Goal: Transaction & Acquisition: Purchase product/service

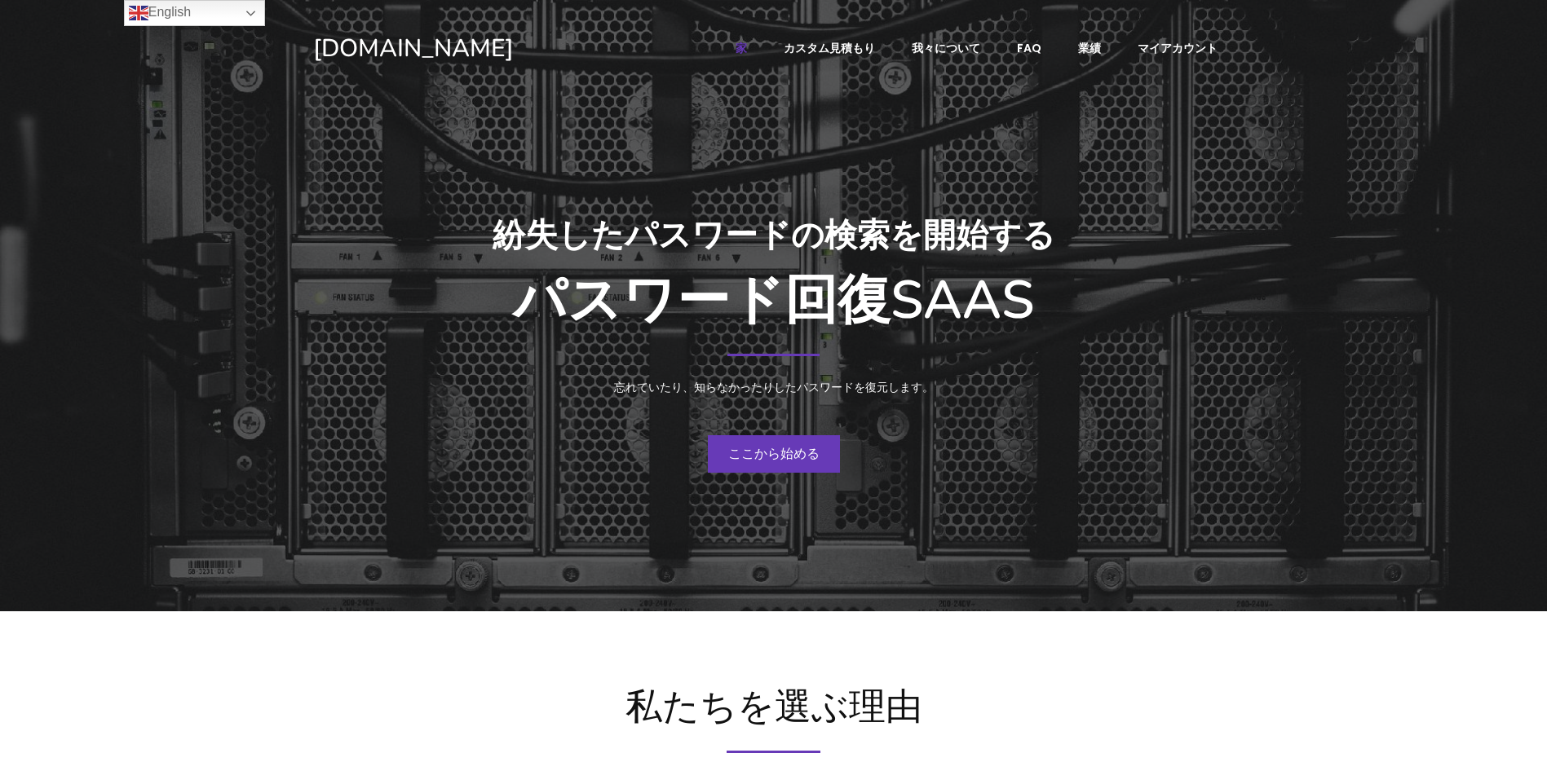
click at [749, 457] on span "ここから始める" at bounding box center [774, 453] width 91 height 18
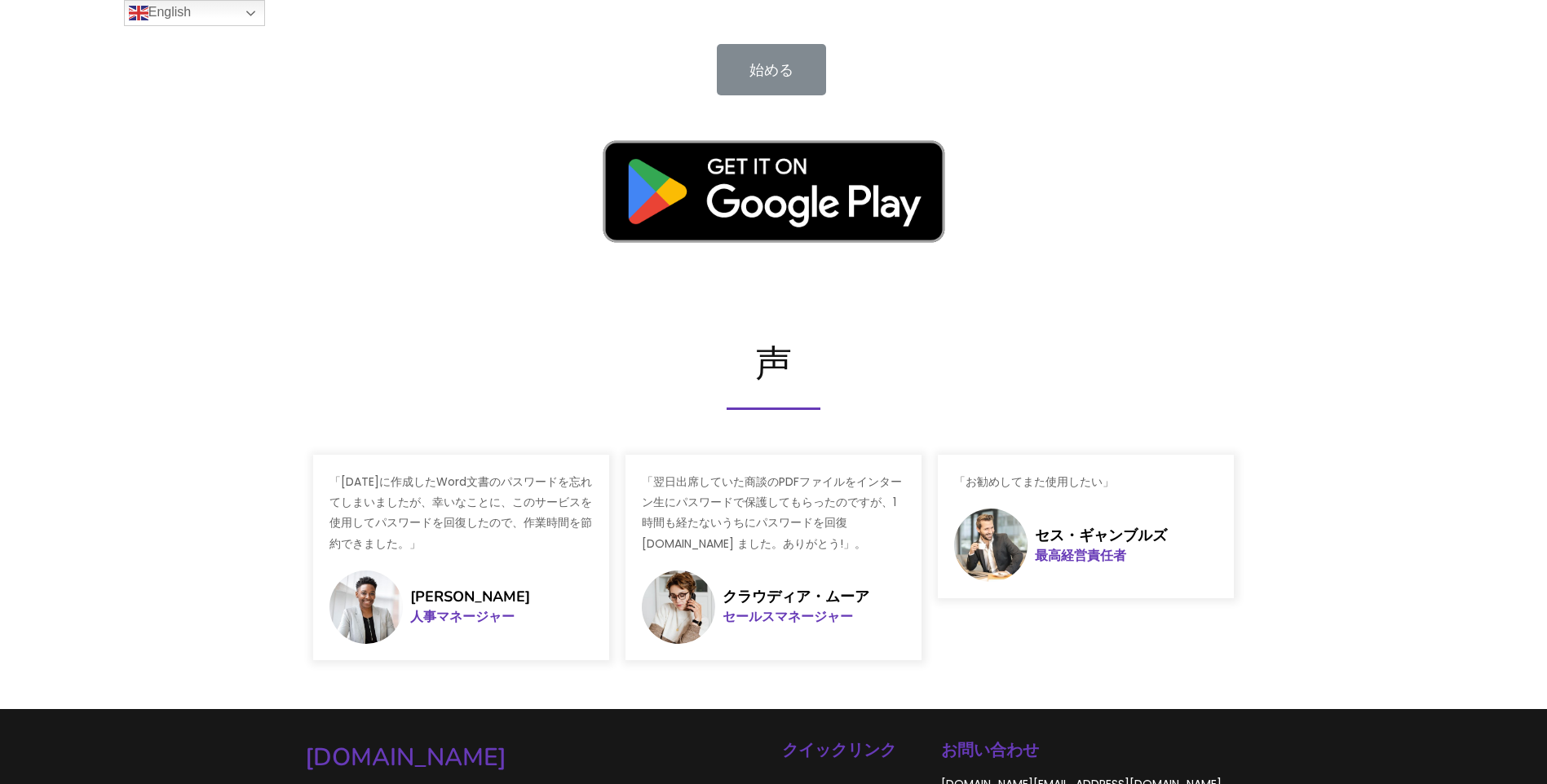
scroll to position [2446, 0]
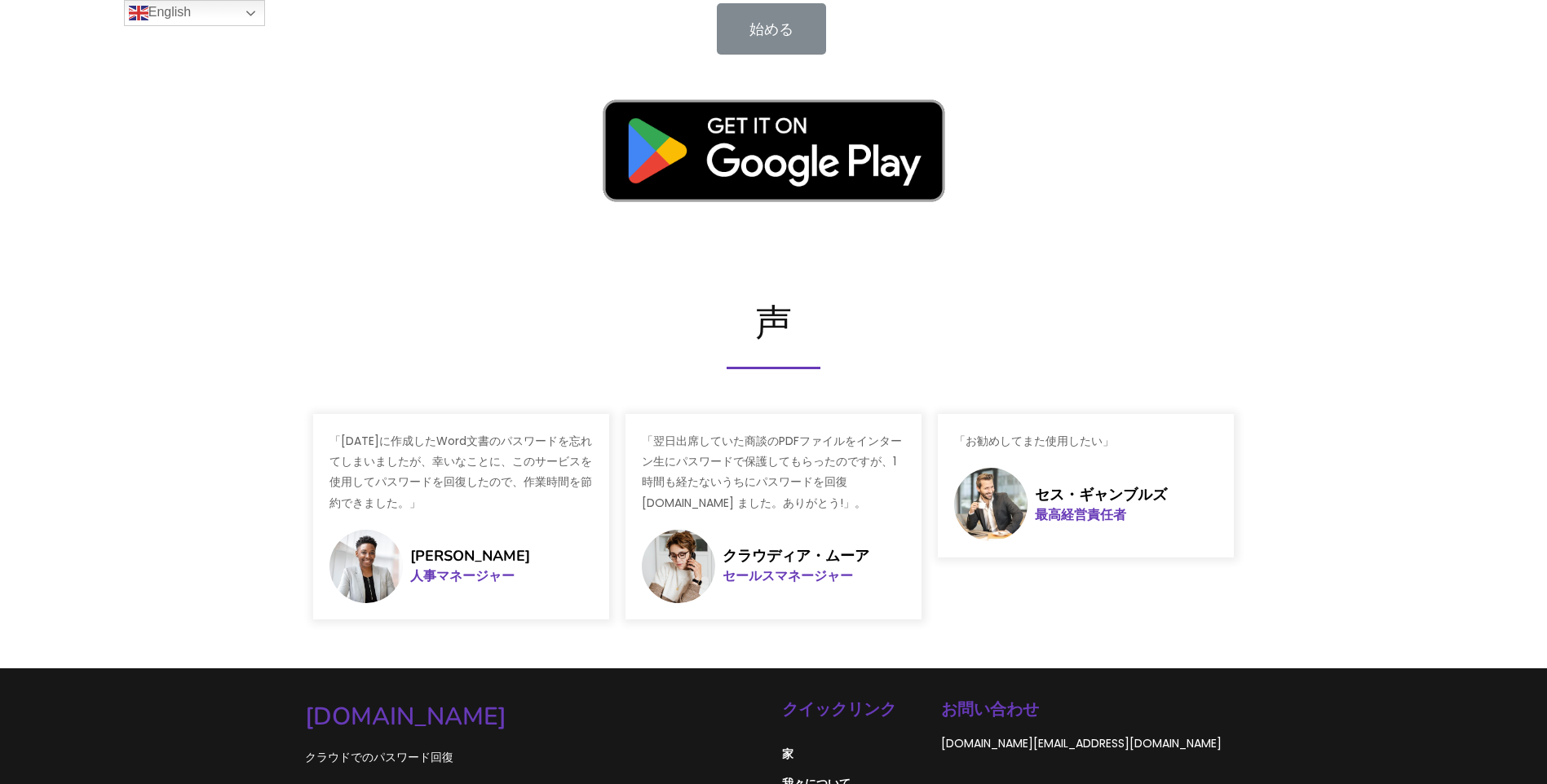
click at [781, 22] on span "始める" at bounding box center [771, 28] width 44 height 20
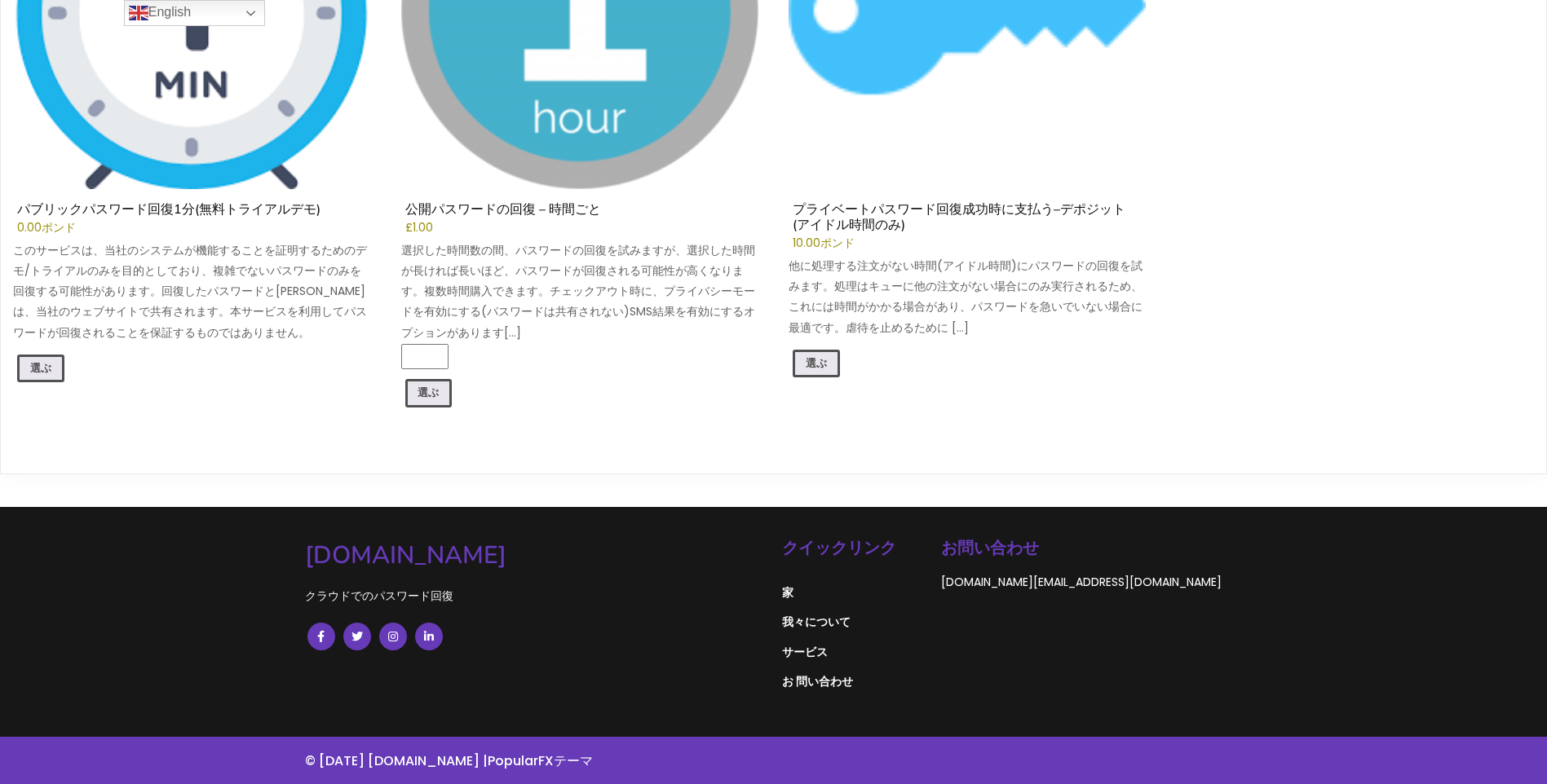
scroll to position [414, 0]
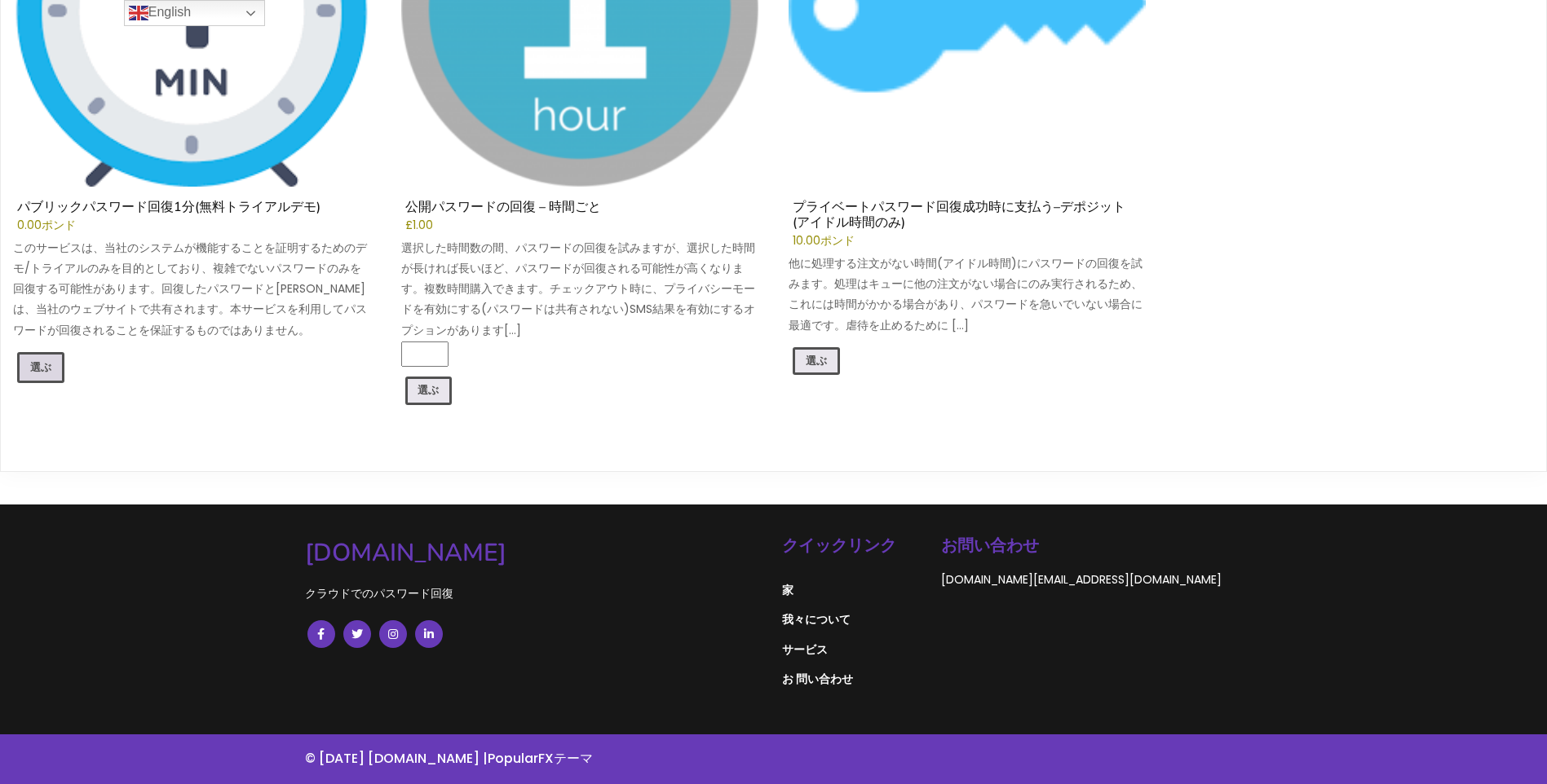
click at [42, 370] on link "選ぶ" at bounding box center [41, 367] width 47 height 31
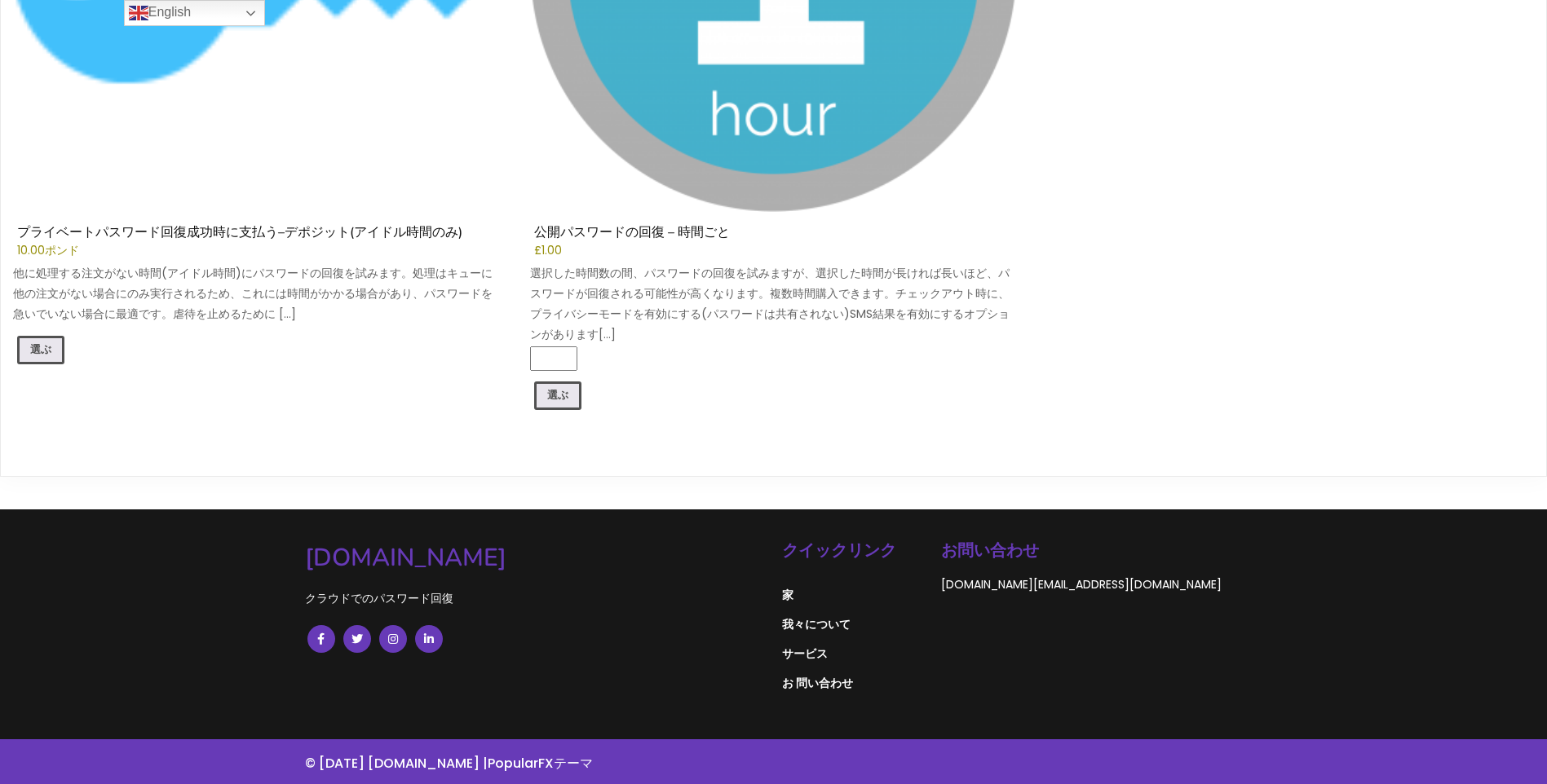
scroll to position [1575, 0]
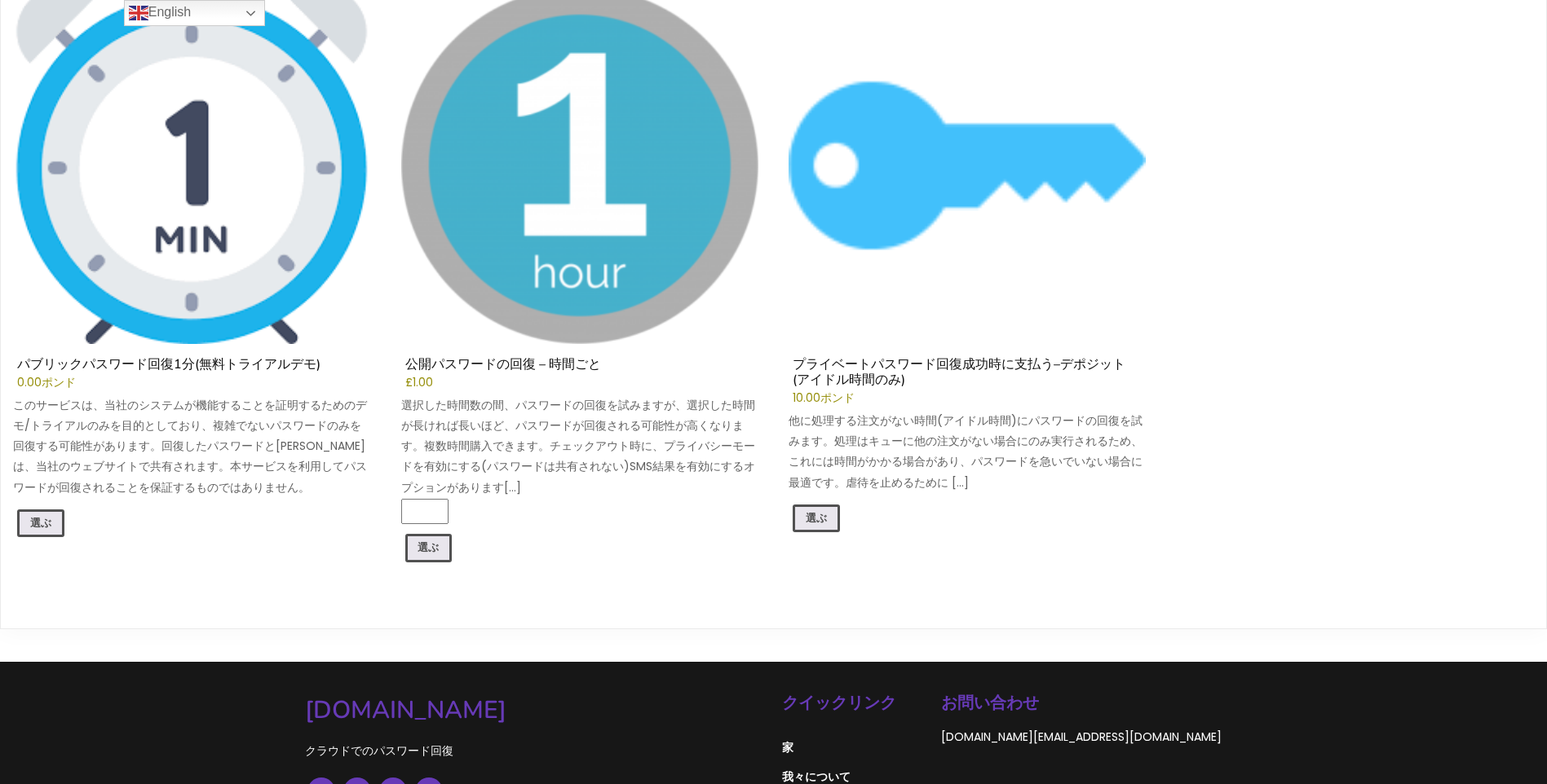
scroll to position [272, 0]
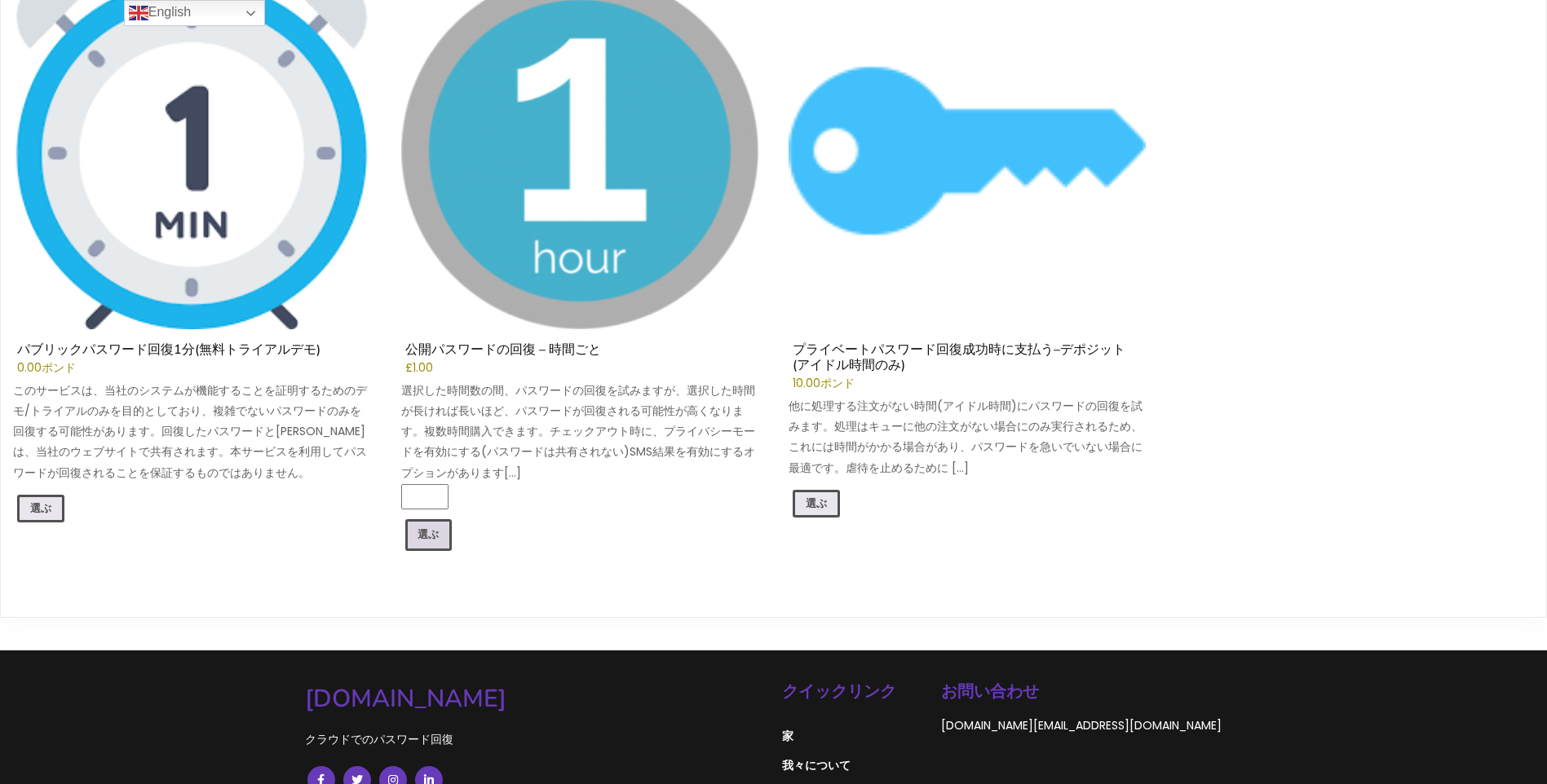
click at [434, 533] on link "選ぶ" at bounding box center [429, 534] width 47 height 31
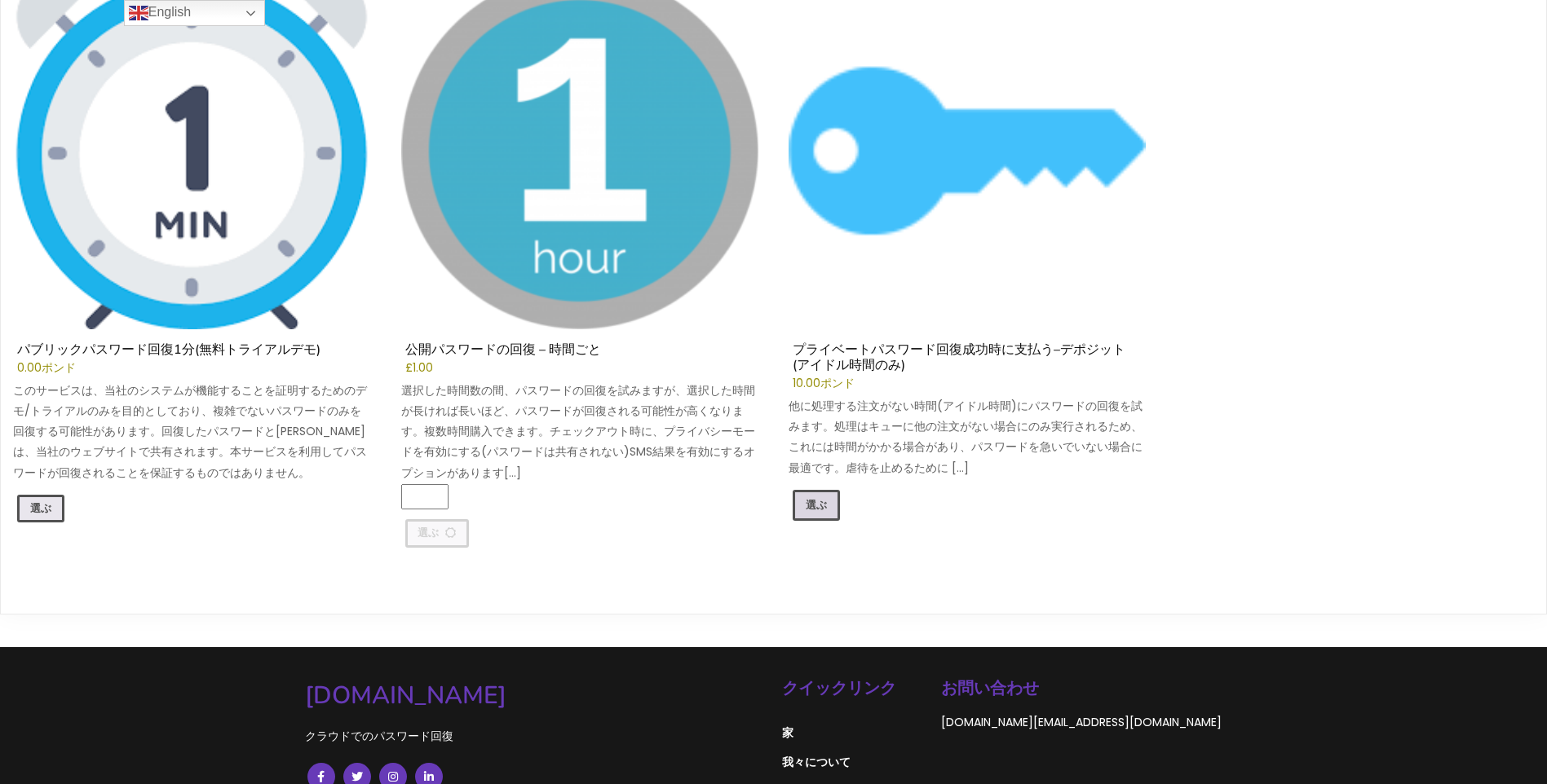
click at [823, 502] on link "選ぶ" at bounding box center [817, 505] width 47 height 31
click at [45, 499] on link "選ぶ" at bounding box center [41, 510] width 47 height 31
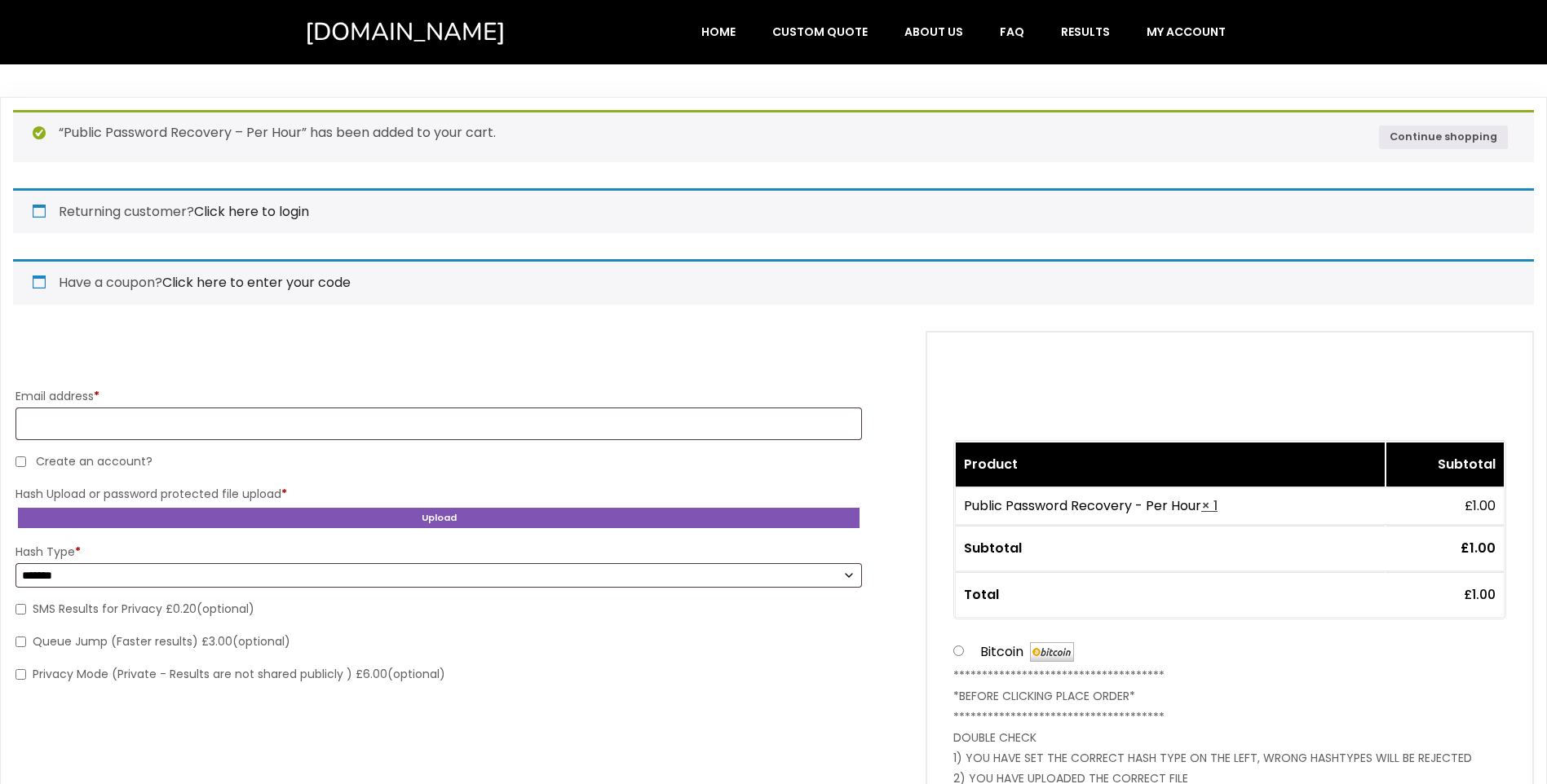
select select "*******"
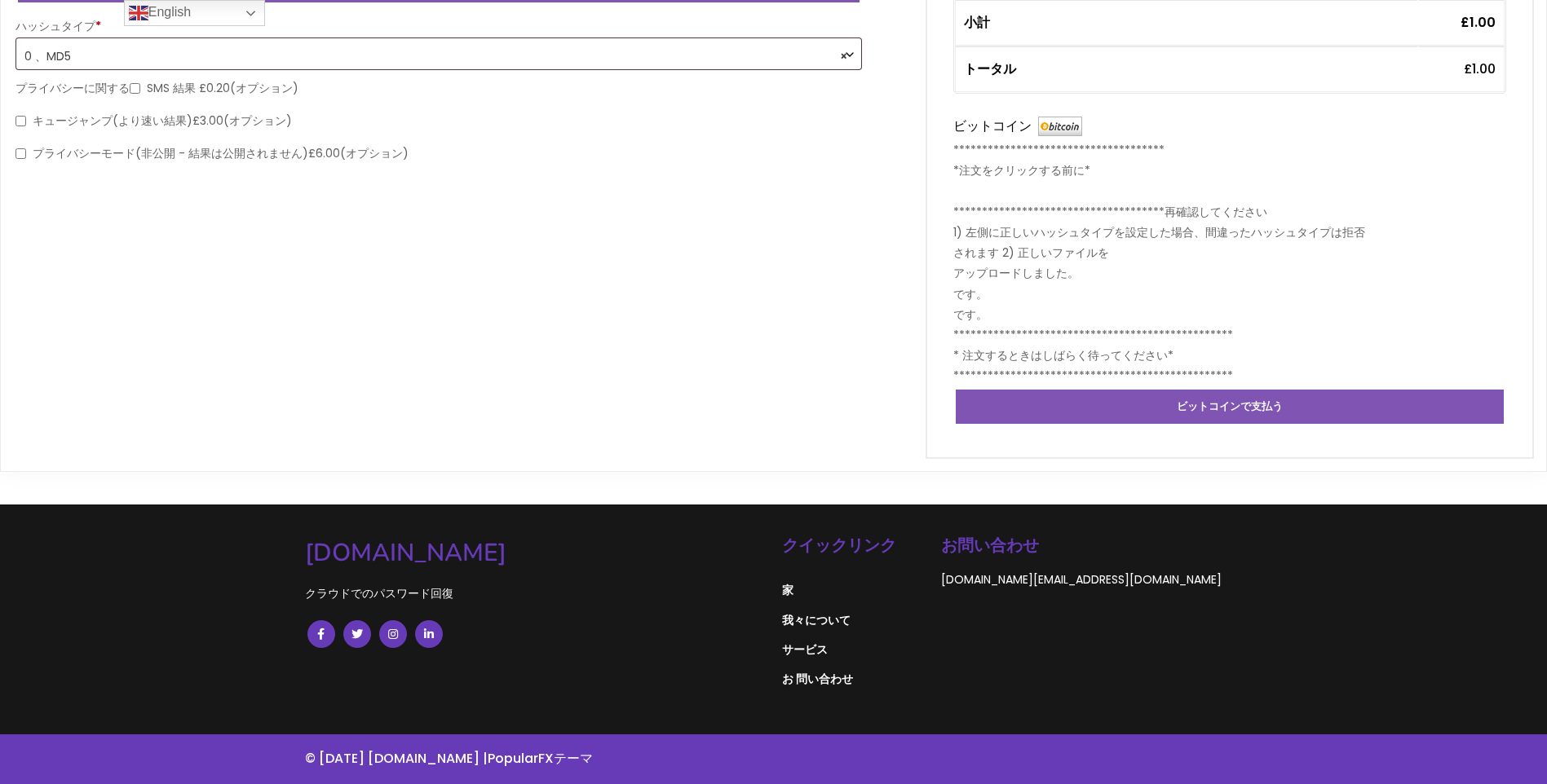
scroll to position [254, 0]
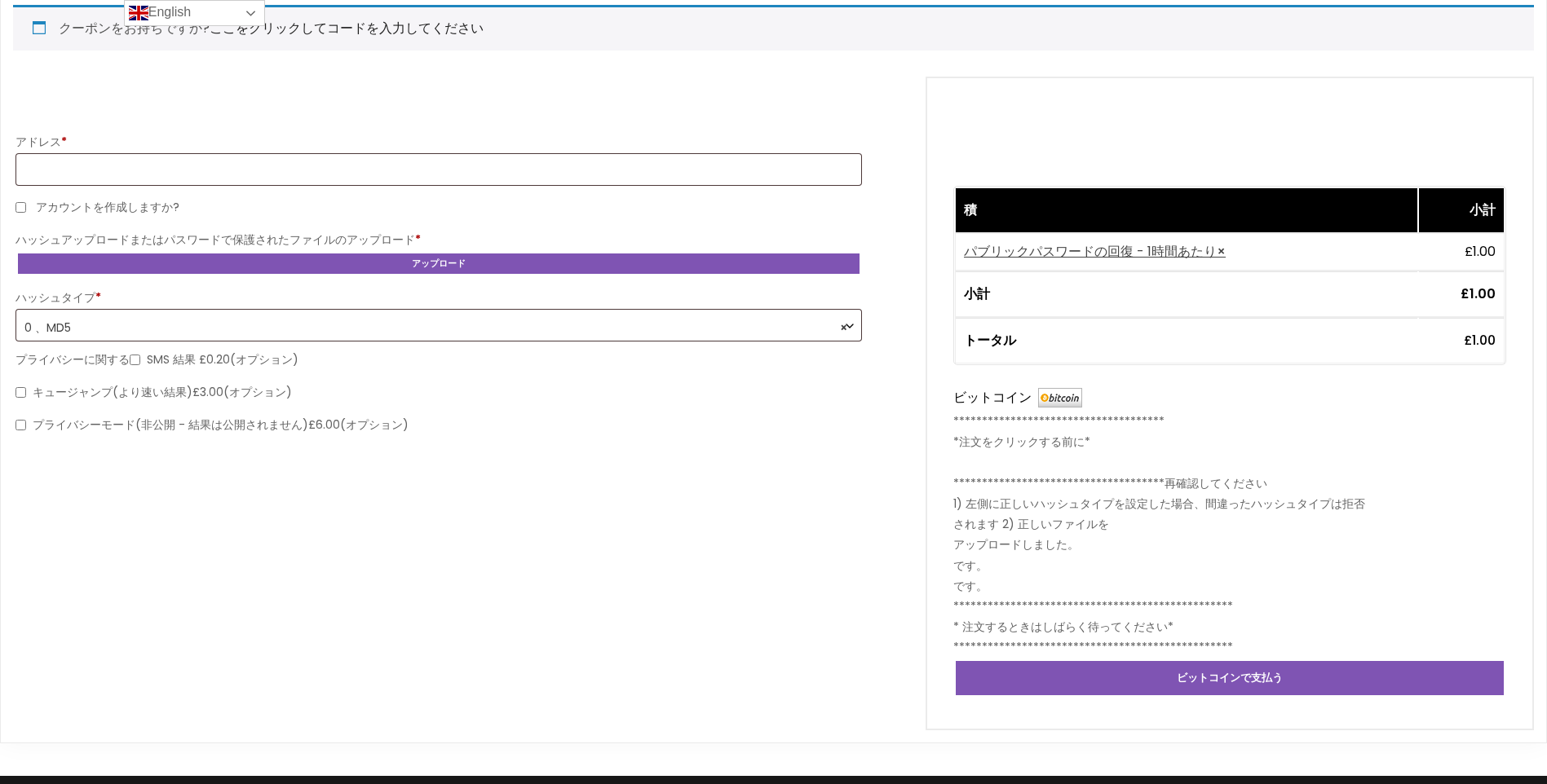
click at [249, 11] on link "English" at bounding box center [194, 13] width 141 height 26
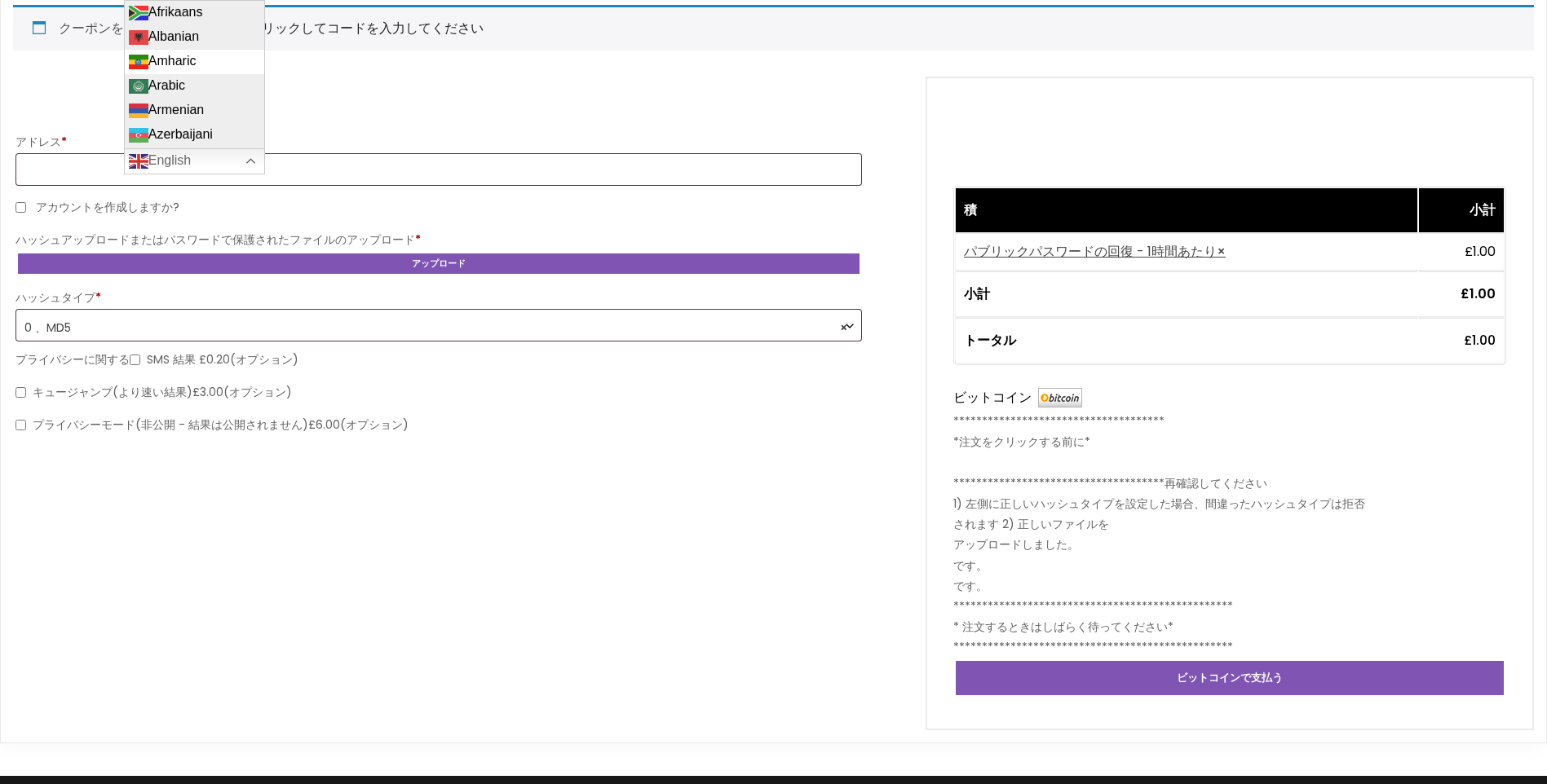
drag, startPoint x: 264, startPoint y: 16, endPoint x: 259, endPoint y: 53, distance: 37.3
click at [259, 53] on div "Afrikaans Albanian Amharic Arabic Armenian Azerbaijani Basque Belarusian Bengal…" at bounding box center [194, 74] width 141 height 148
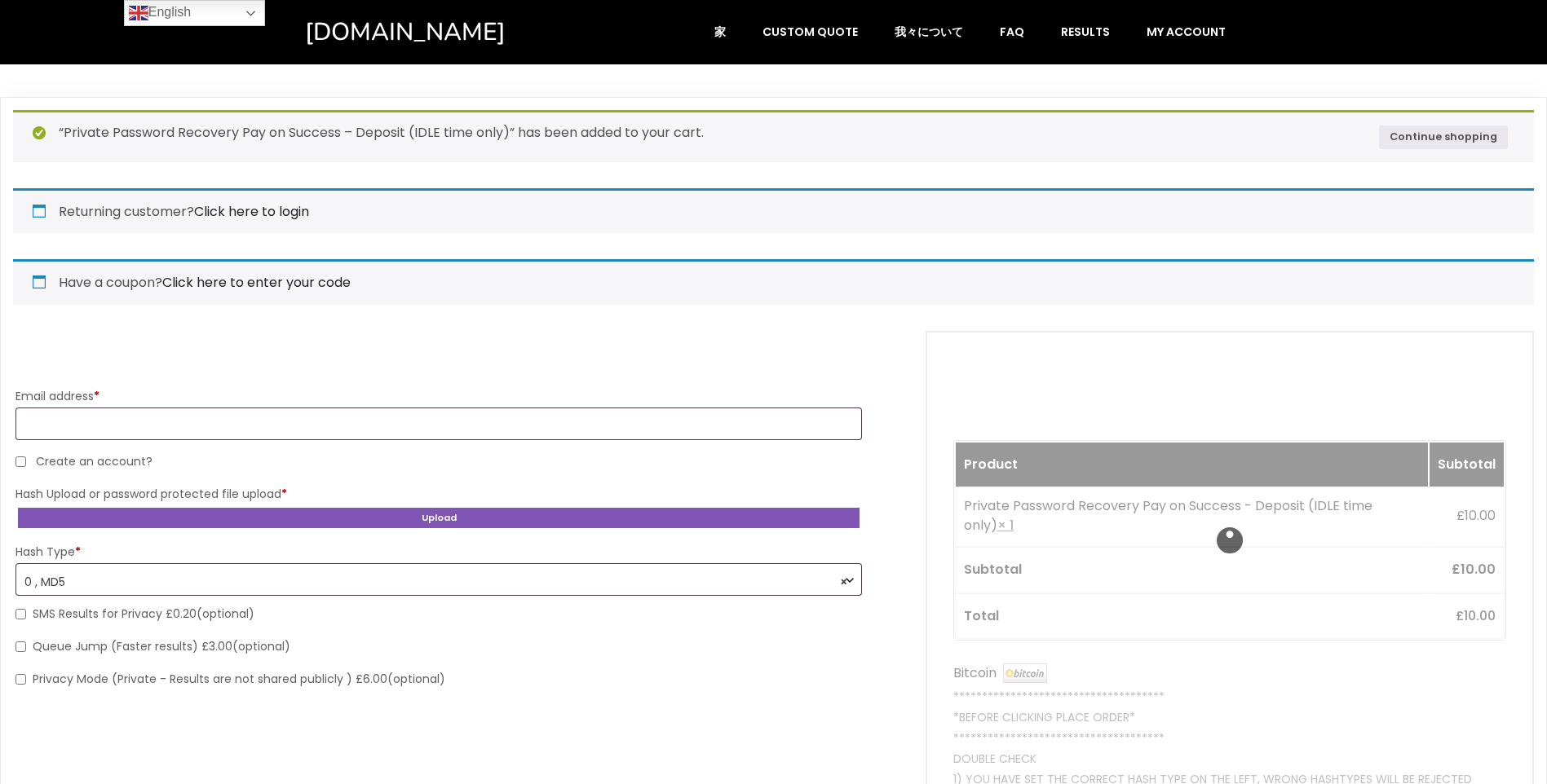
select select "*******"
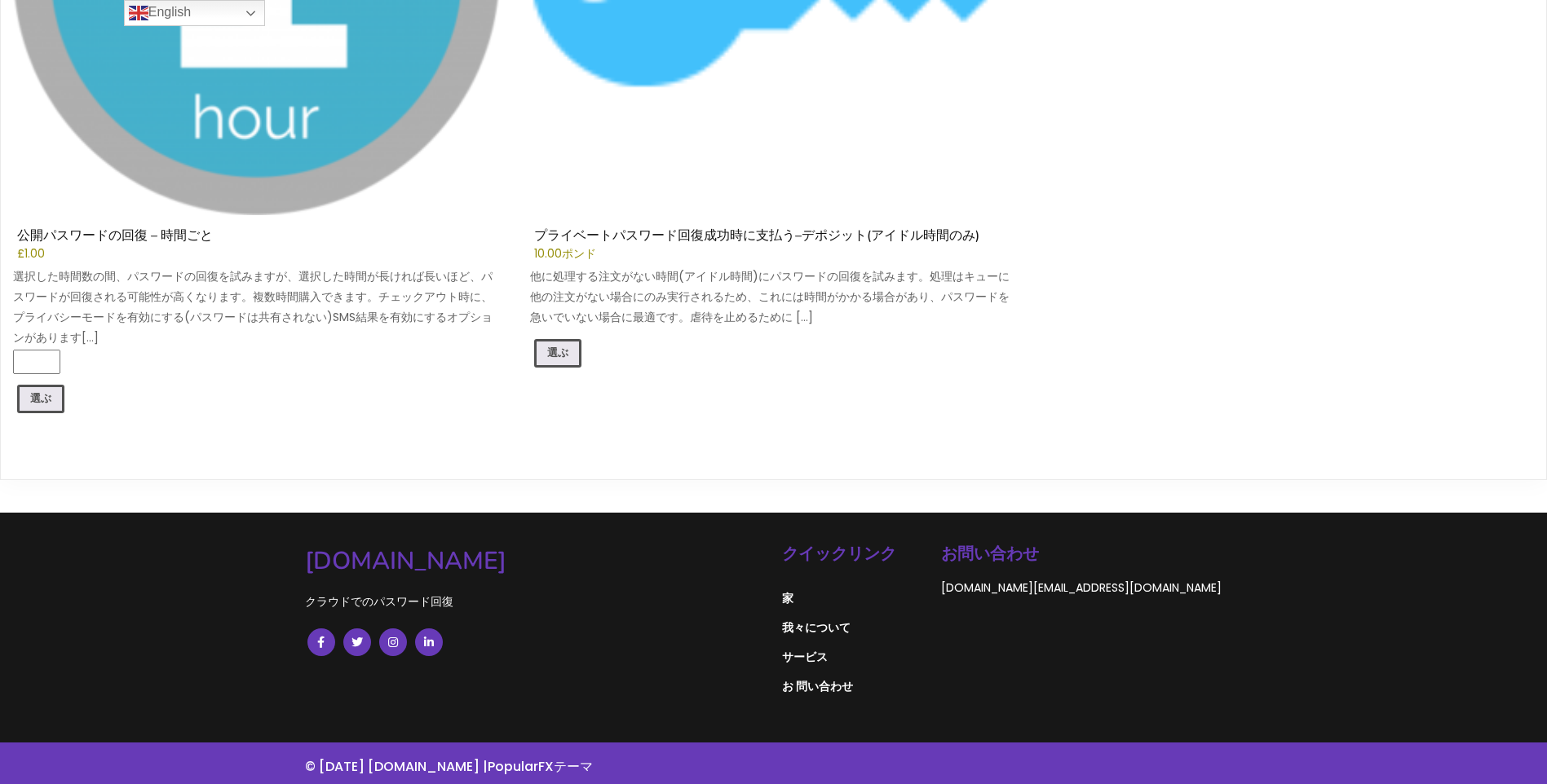
scroll to position [1575, 0]
